Goal: Check status: Check status

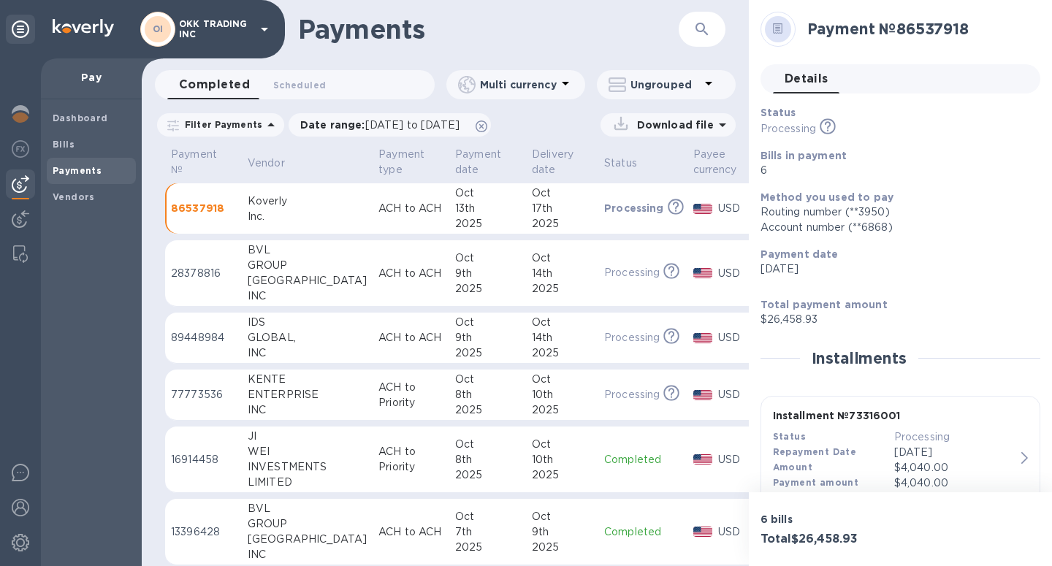
scroll to position [455, 0]
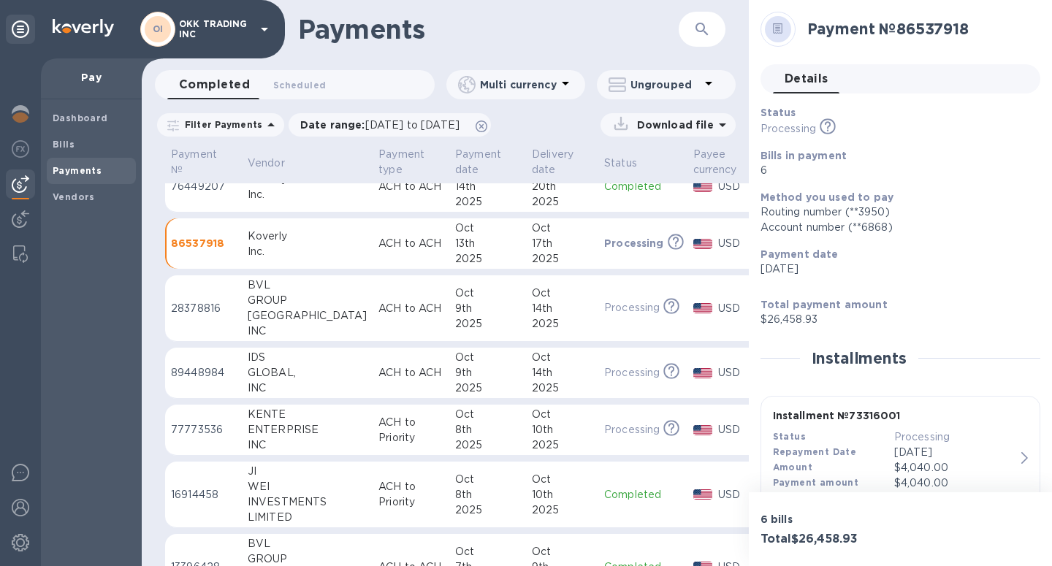
scroll to position [25, 0]
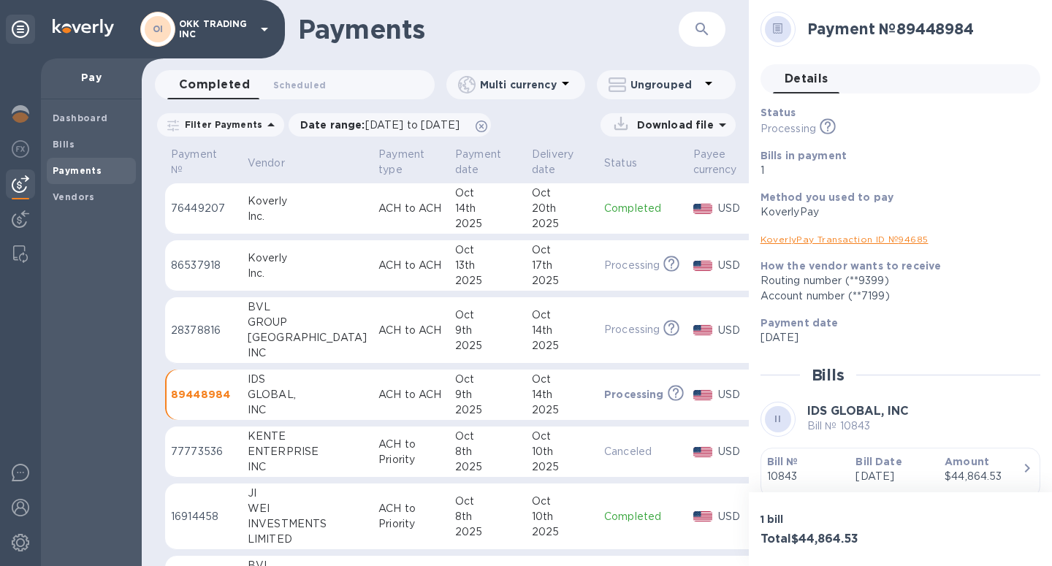
click at [264, 397] on div "GLOBAL," at bounding box center [307, 394] width 119 height 15
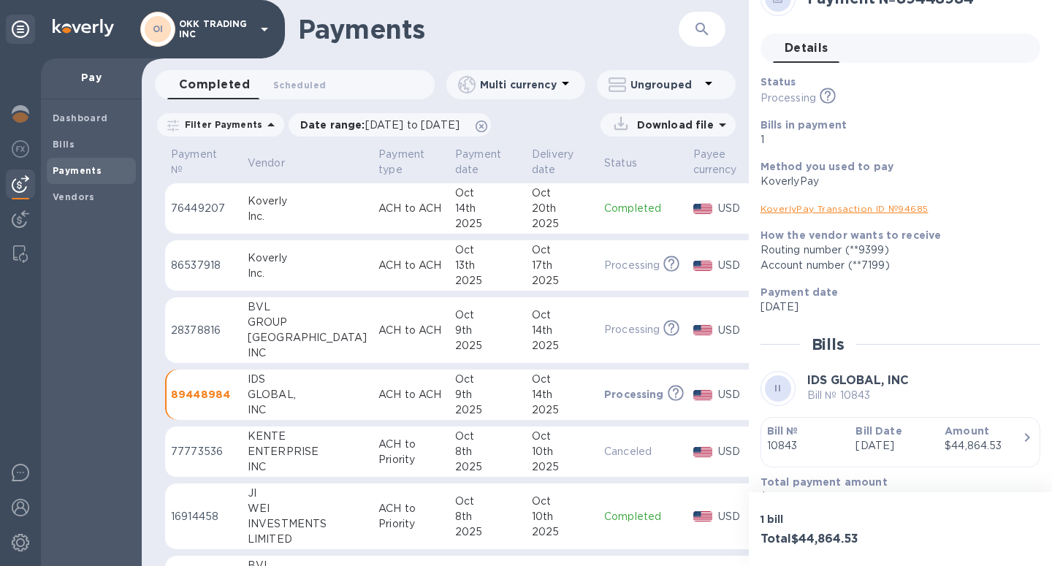
scroll to position [55, 0]
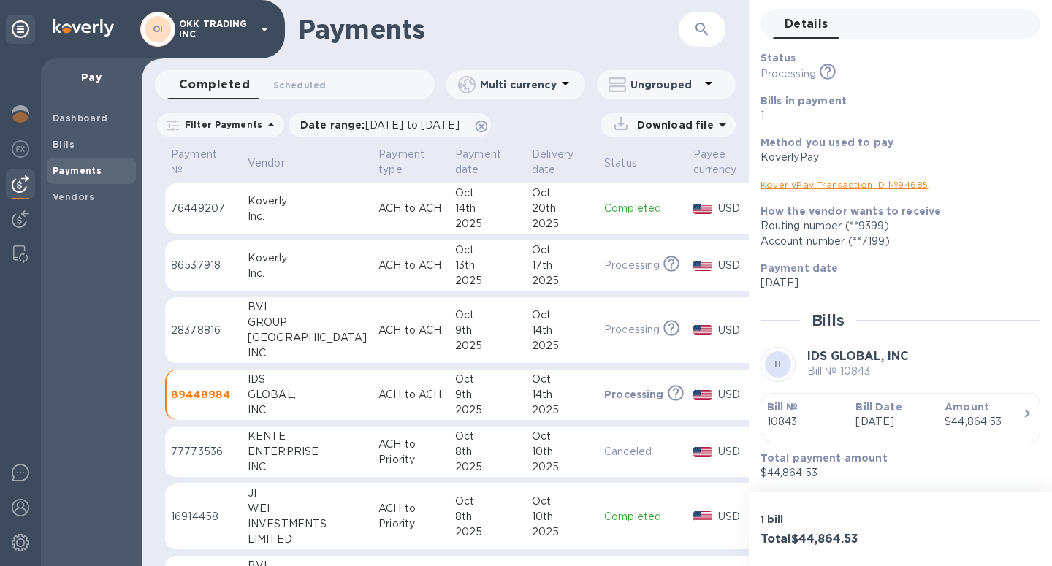
click at [918, 419] on p "[DATE]" at bounding box center [893, 421] width 77 height 15
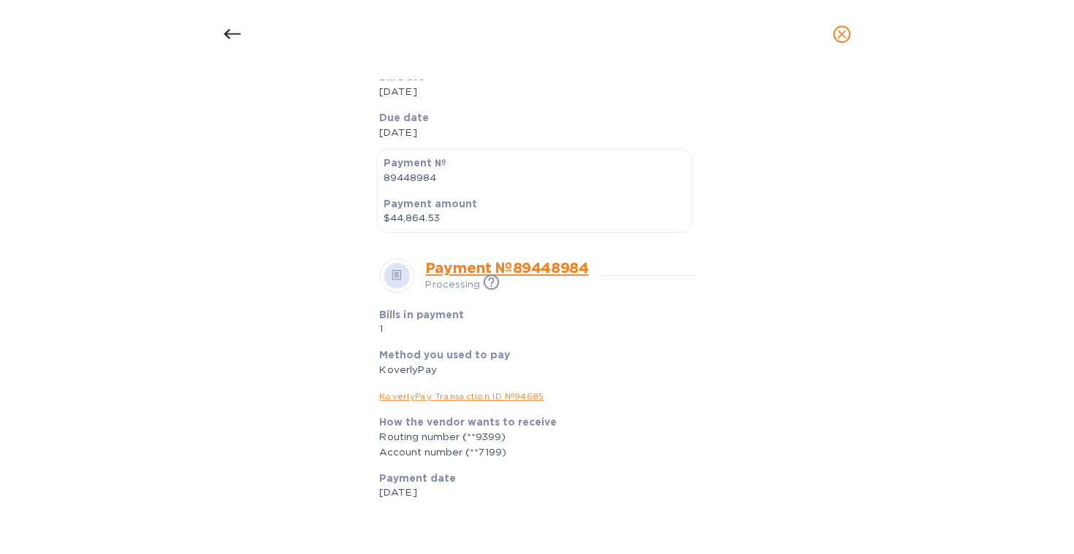
scroll to position [0, 0]
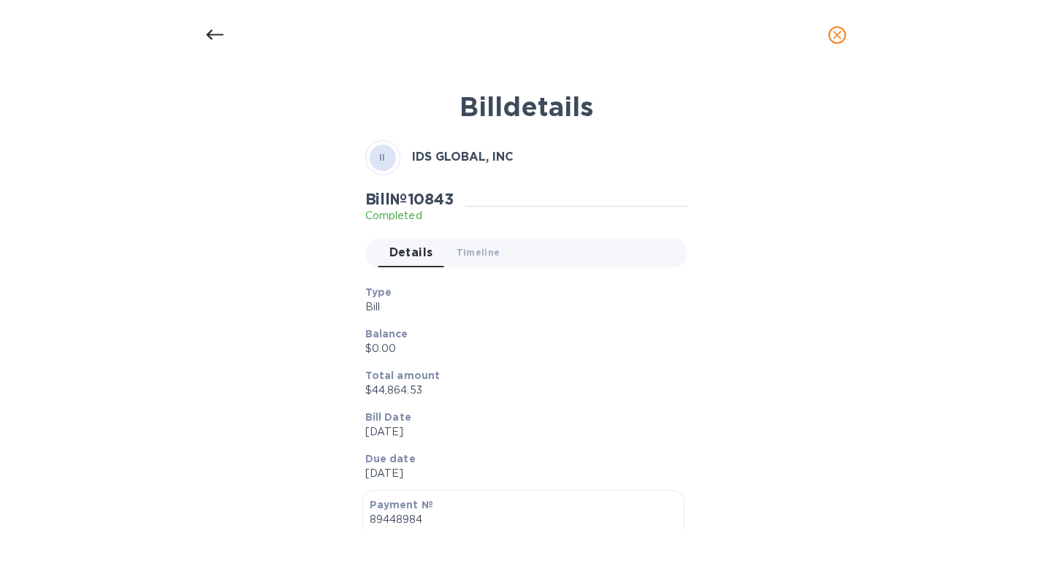
click at [835, 31] on icon "close" at bounding box center [837, 35] width 15 height 15
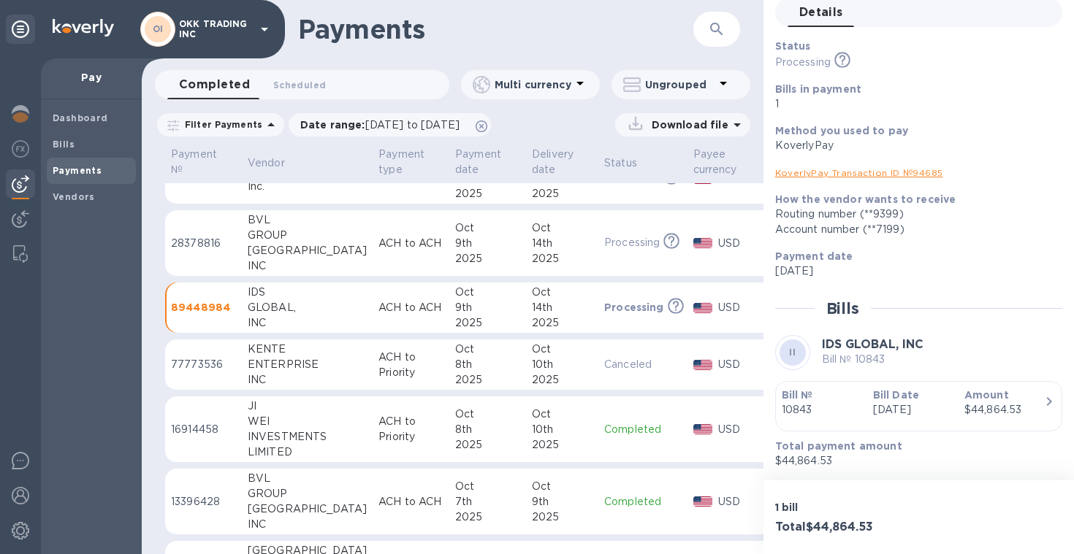
scroll to position [88, 0]
drag, startPoint x: 278, startPoint y: 382, endPoint x: 237, endPoint y: 349, distance: 52.5
click at [237, 349] on tr "77773536 KENTE ENTERPRISE INC ACH to Priority [DATE] [DATE] Canceled USD $28,51…" at bounding box center [516, 364] width 702 height 51
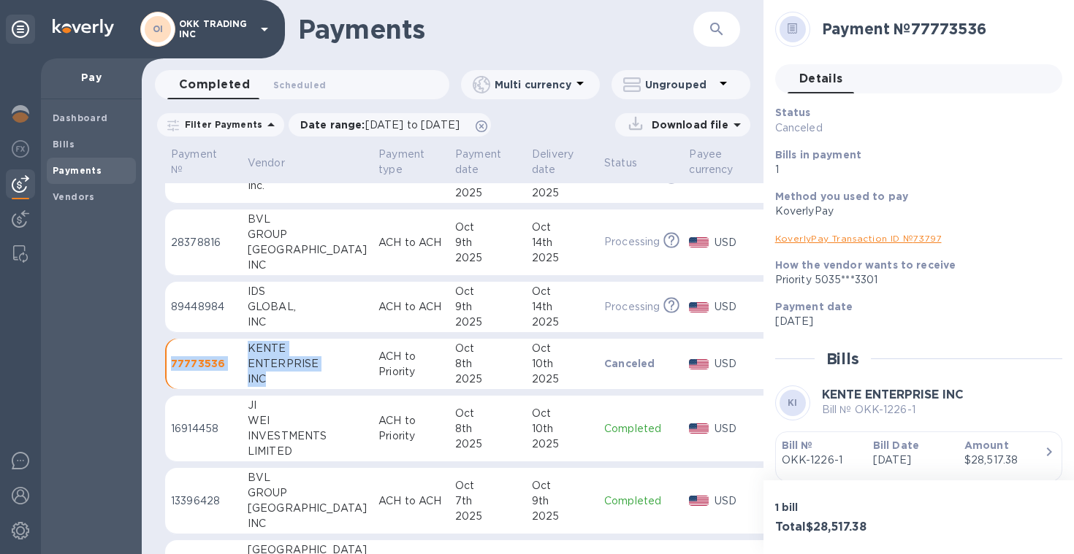
click at [287, 386] on div "INC" at bounding box center [307, 379] width 119 height 15
drag, startPoint x: 287, startPoint y: 386, endPoint x: 248, endPoint y: 343, distance: 57.9
click at [248, 343] on div "KENTE ENTERPRISE INC" at bounding box center [307, 364] width 119 height 46
copy div "KENTE ENTERPRISE INC"
click at [689, 359] on img at bounding box center [699, 364] width 20 height 10
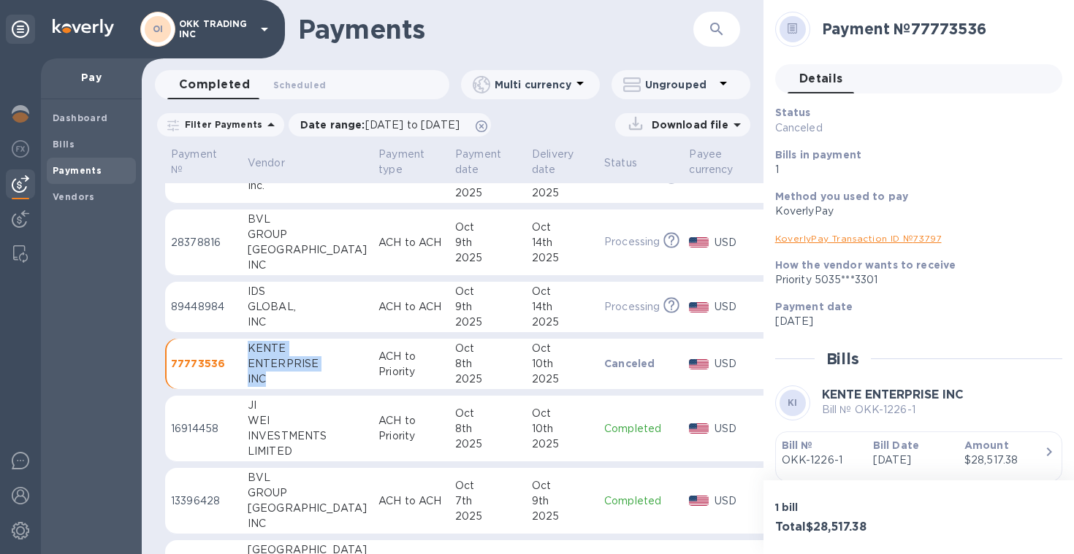
click at [763, 366] on h3 "$28,517.38" at bounding box center [798, 364] width 70 height 14
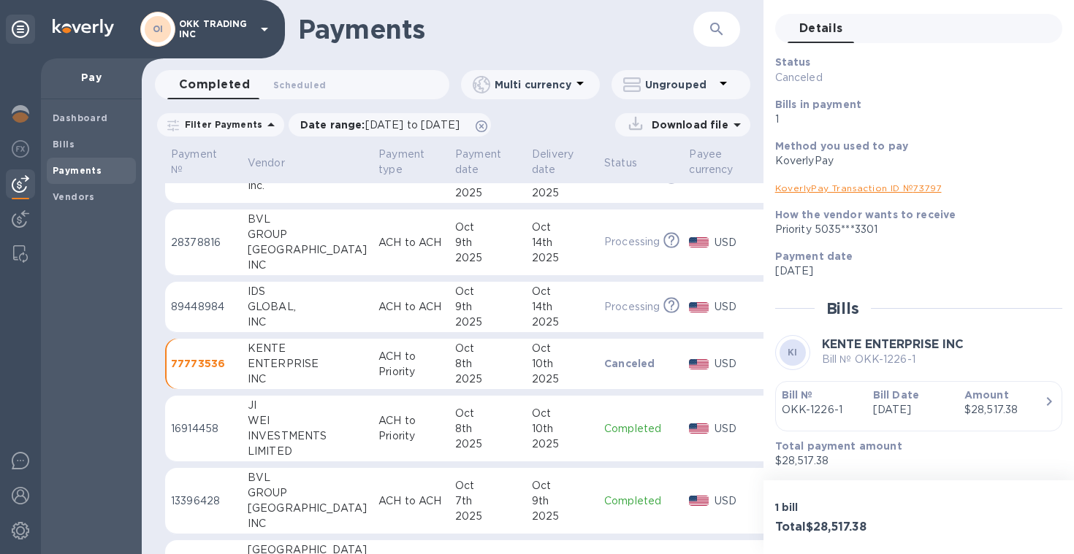
click at [925, 392] on p "Bill Date" at bounding box center [913, 395] width 80 height 15
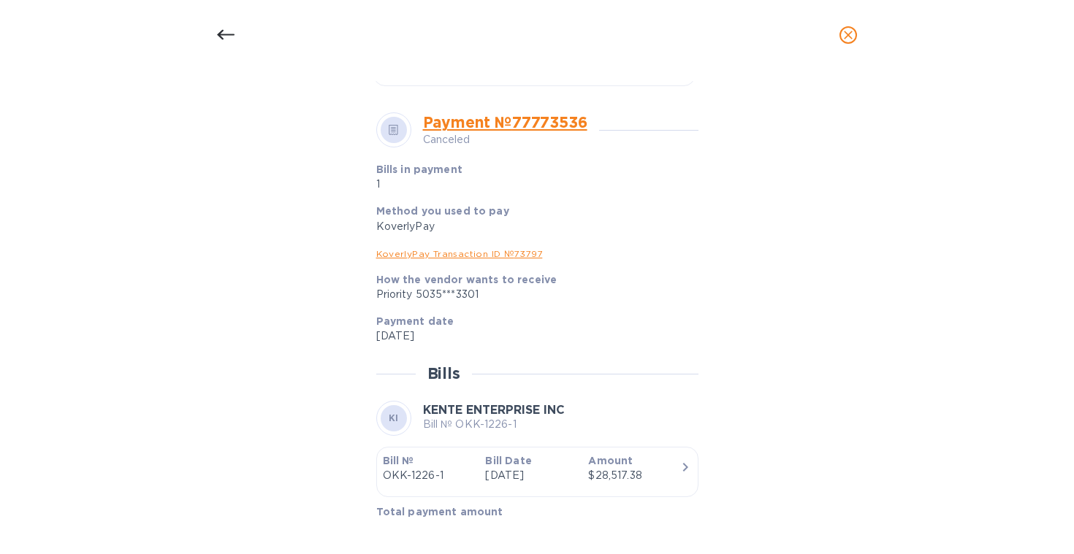
scroll to position [514, 0]
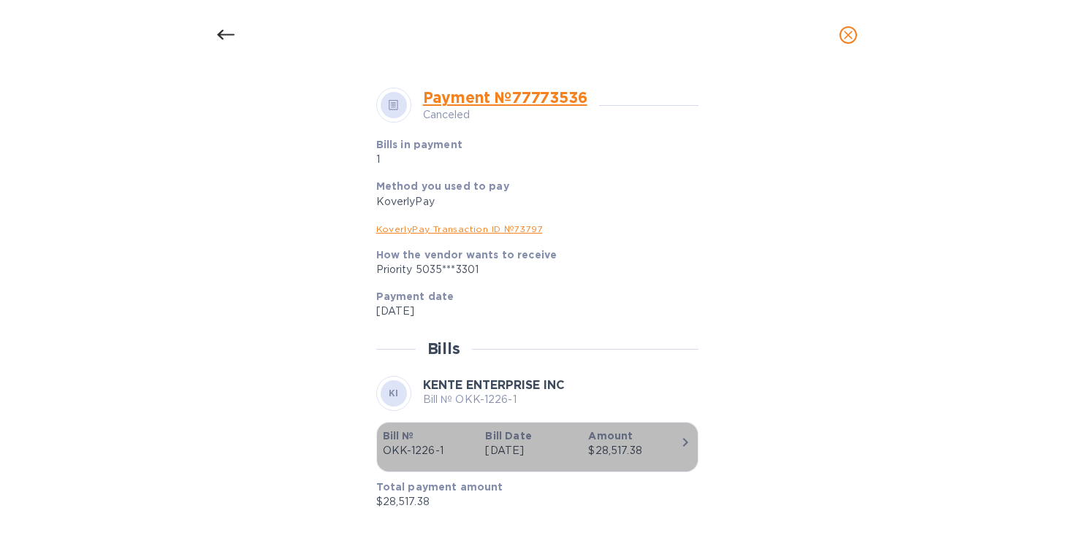
click at [628, 439] on p "Amount" at bounding box center [633, 436] width 91 height 15
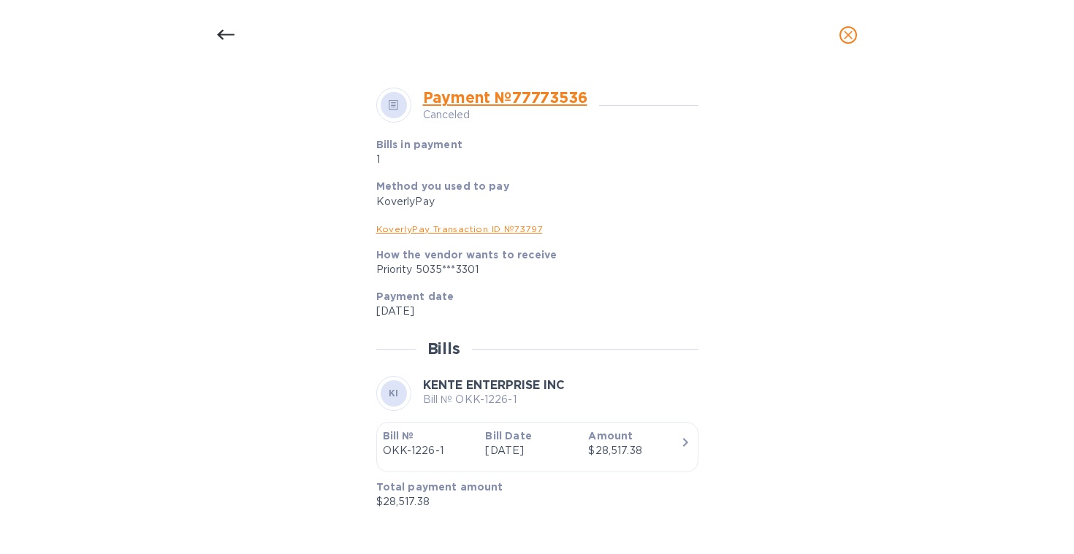
click at [848, 37] on icon "close" at bounding box center [848, 35] width 15 height 15
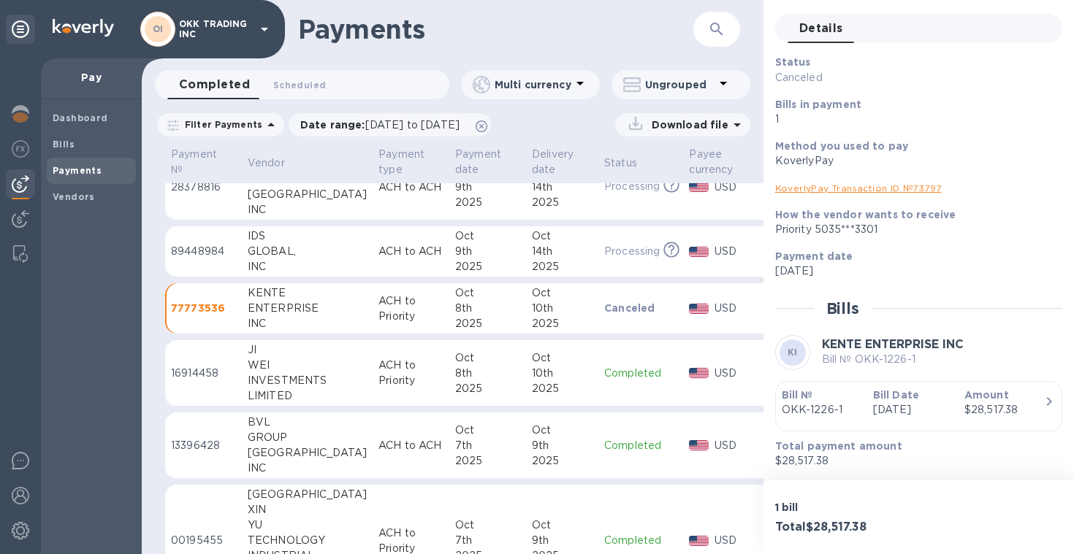
scroll to position [131, 0]
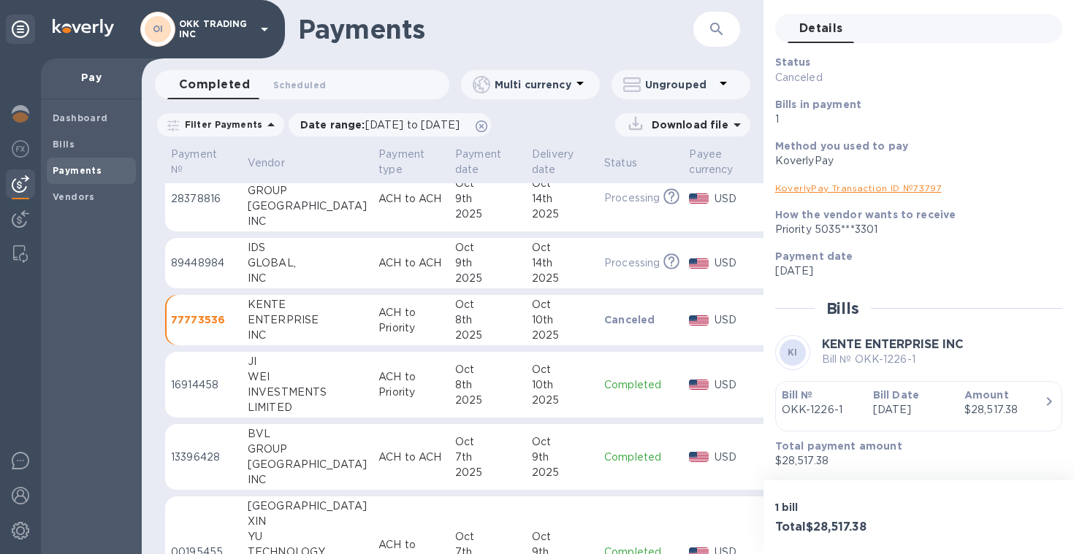
click at [262, 388] on div "INVESTMENTS" at bounding box center [307, 392] width 119 height 15
